Goal: Task Accomplishment & Management: Manage account settings

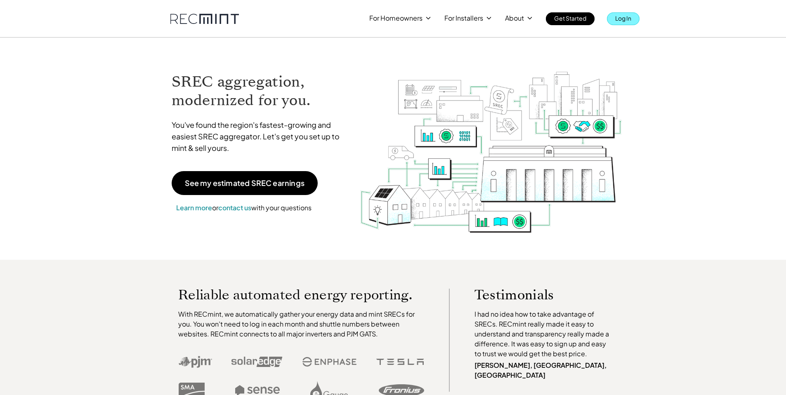
click at [625, 21] on p "Log In" at bounding box center [623, 18] width 16 height 12
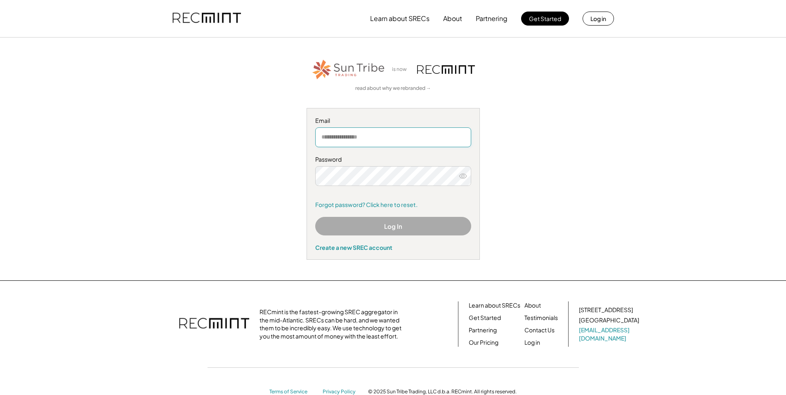
type input "**********"
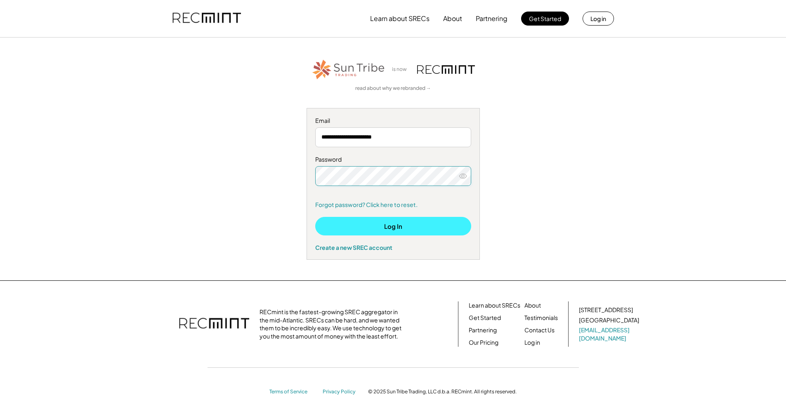
click at [406, 228] on button "Log In" at bounding box center [393, 226] width 156 height 19
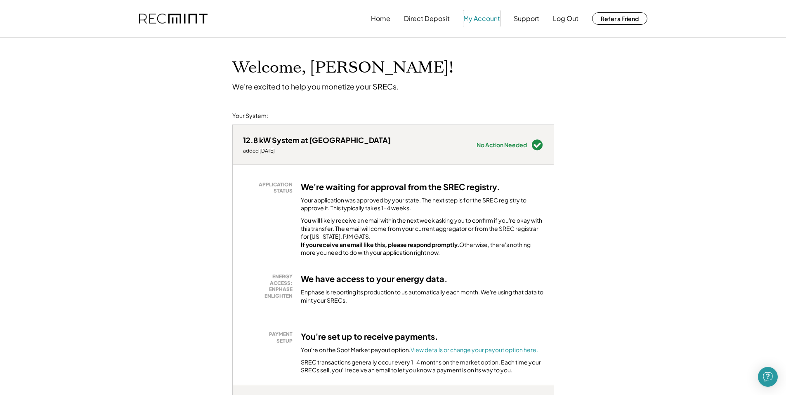
click at [484, 17] on button "My Account" at bounding box center [481, 18] width 37 height 17
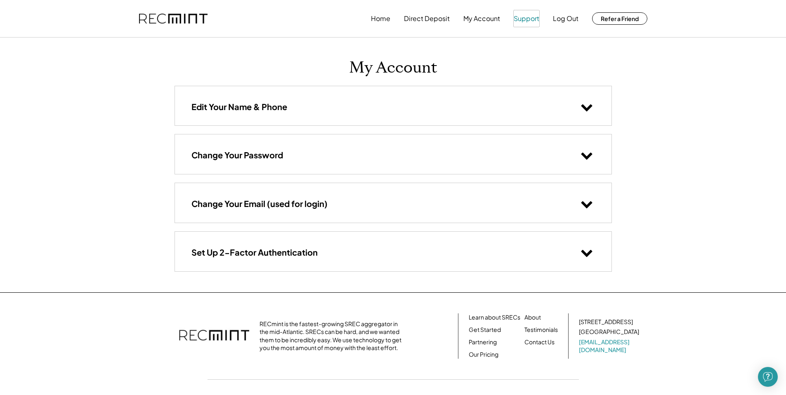
click at [531, 21] on button "Support" at bounding box center [527, 18] width 26 height 17
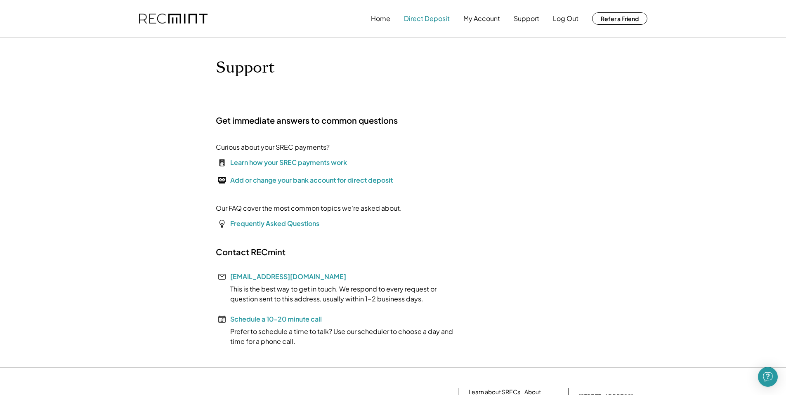
click at [423, 21] on button "Direct Deposit" at bounding box center [427, 18] width 46 height 17
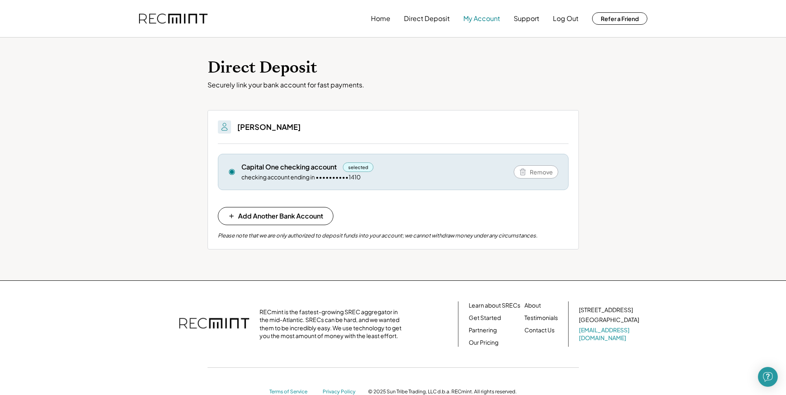
click at [489, 18] on button "My Account" at bounding box center [481, 18] width 37 height 17
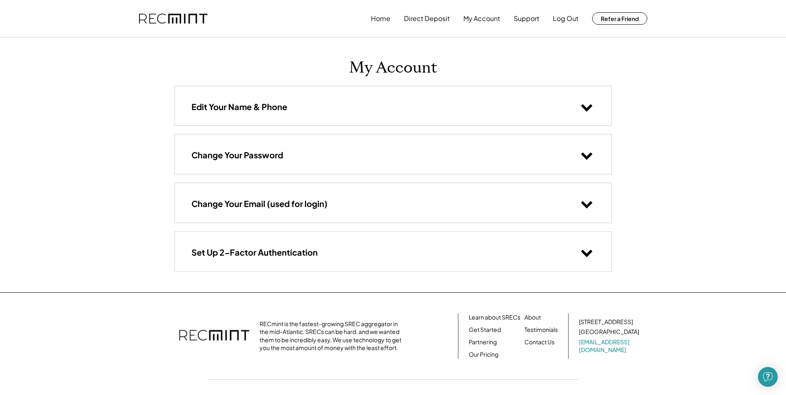
click at [253, 109] on h3 "Edit Your Name & Phone" at bounding box center [239, 107] width 96 height 11
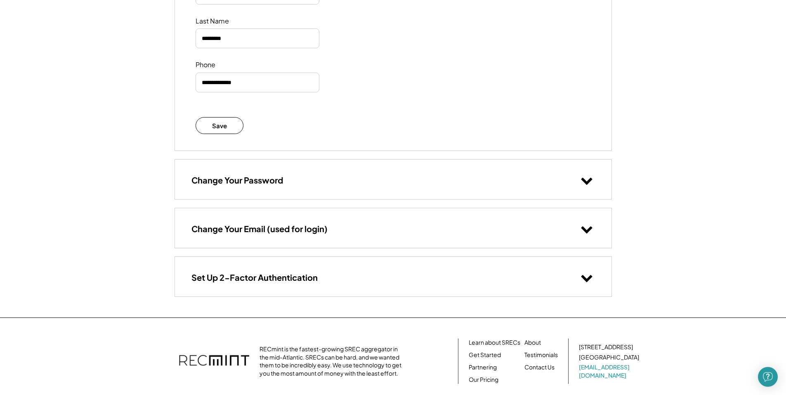
scroll to position [189, 0]
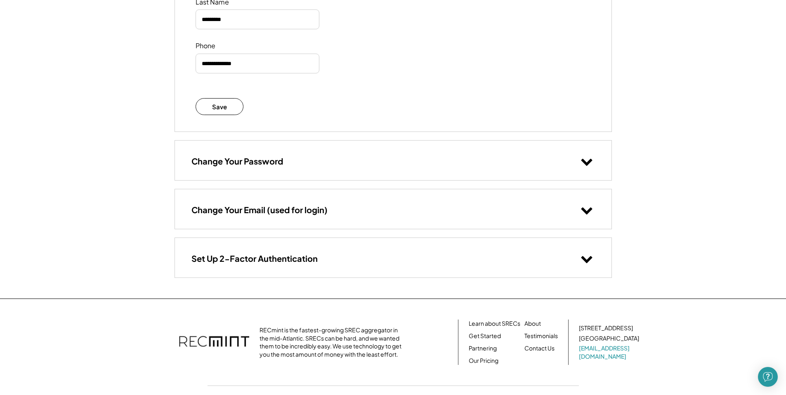
click at [238, 155] on div "Change Your Password" at bounding box center [393, 160] width 437 height 39
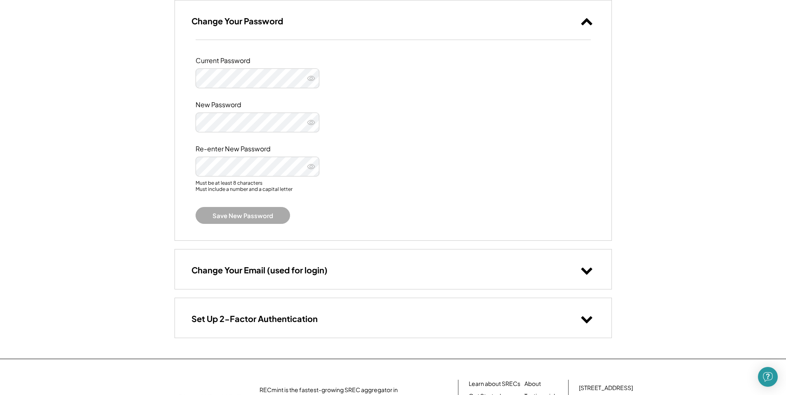
scroll to position [331, 0]
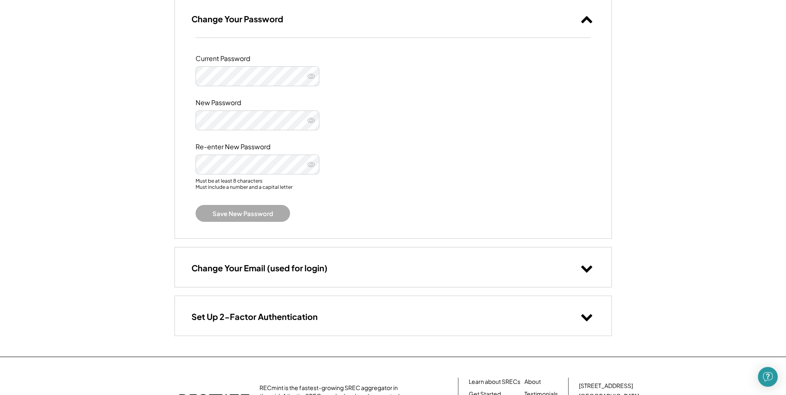
click at [280, 271] on h3 "Change Your Email (used for login)" at bounding box center [259, 268] width 136 height 11
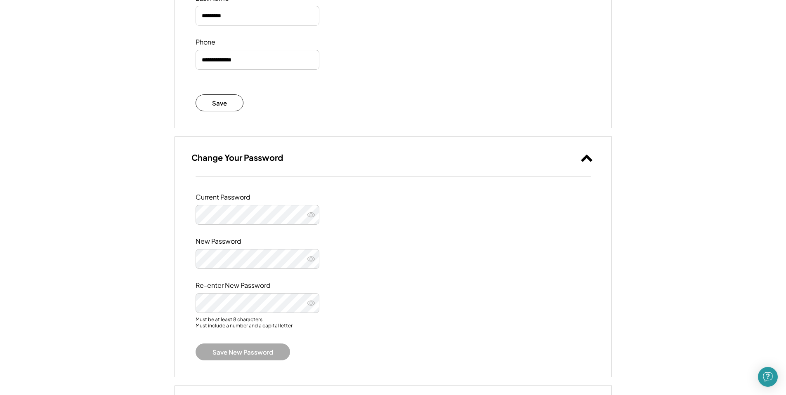
scroll to position [0, 0]
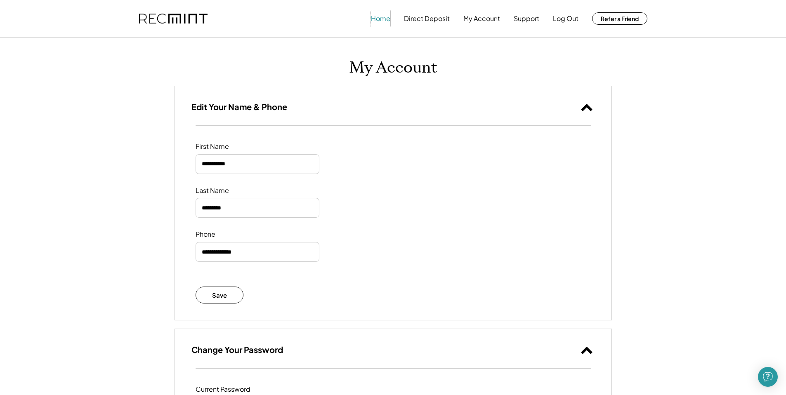
click at [381, 17] on button "Home" at bounding box center [380, 18] width 19 height 17
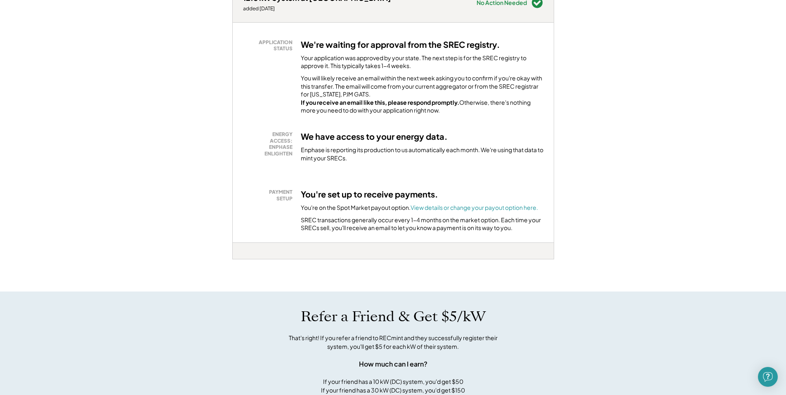
scroll to position [172, 0]
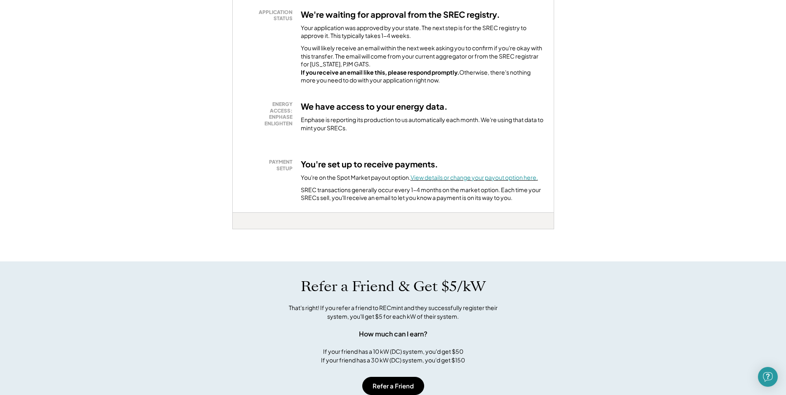
click at [522, 181] on font "View details or change your payout option here." at bounding box center [474, 177] width 127 height 7
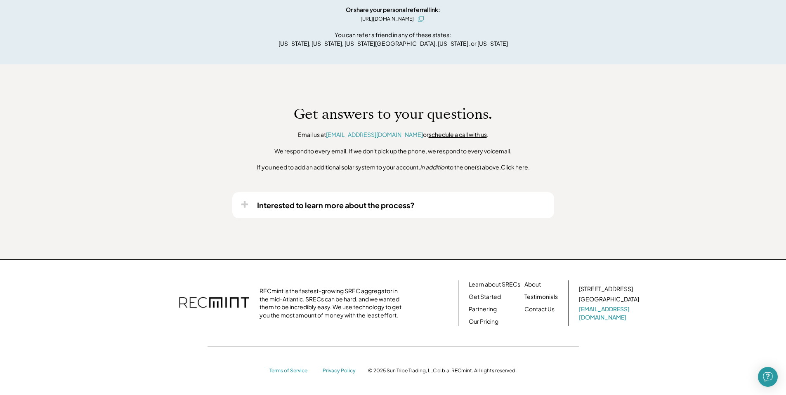
scroll to position [583, 0]
click at [538, 306] on link "Contact Us" at bounding box center [539, 309] width 30 height 8
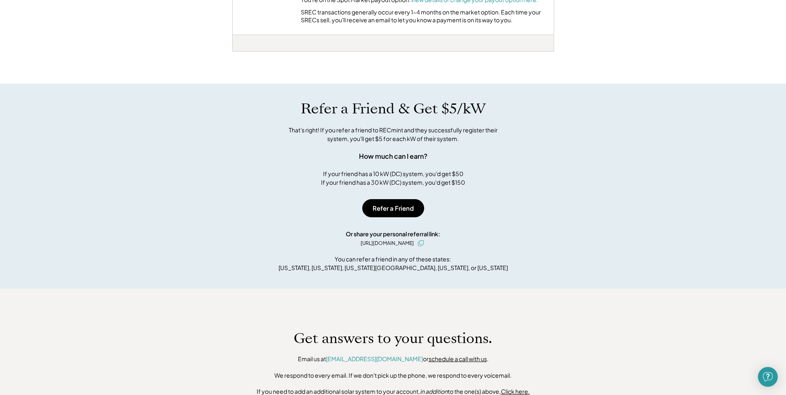
scroll to position [0, 0]
